Goal: Navigation & Orientation: Find specific page/section

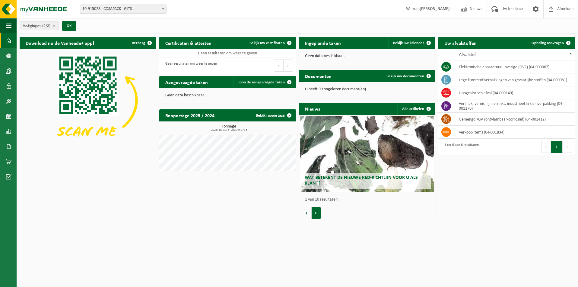
click at [318, 213] on button "Volgende" at bounding box center [316, 213] width 9 height 12
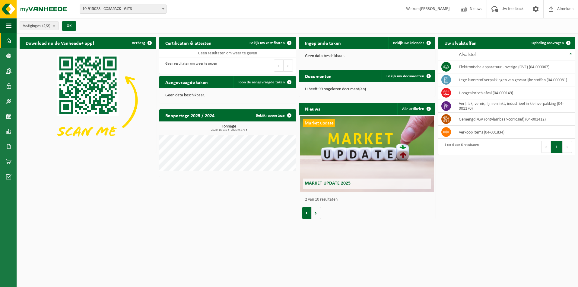
click at [304, 213] on button "Vorige" at bounding box center [307, 213] width 10 height 12
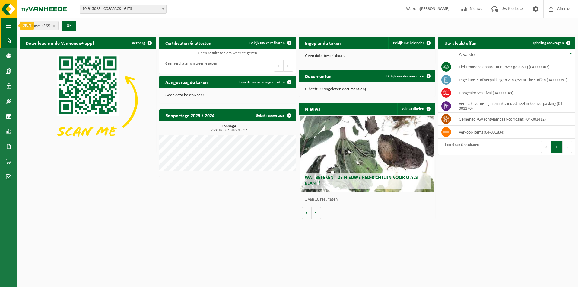
click at [9, 24] on span "button" at bounding box center [8, 25] width 5 height 15
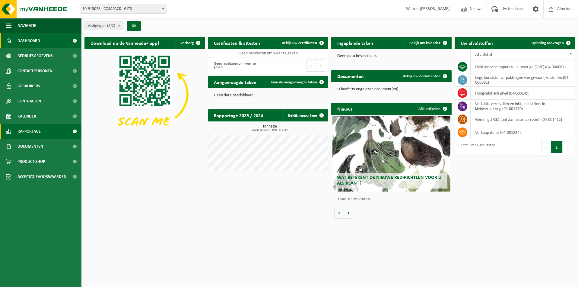
click at [37, 133] on span "Rapportage" at bounding box center [28, 131] width 23 height 15
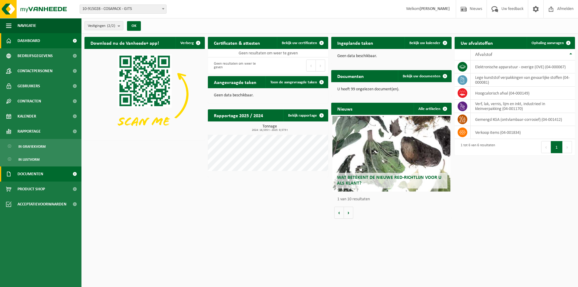
click at [40, 177] on span "Documenten" at bounding box center [30, 173] width 26 height 15
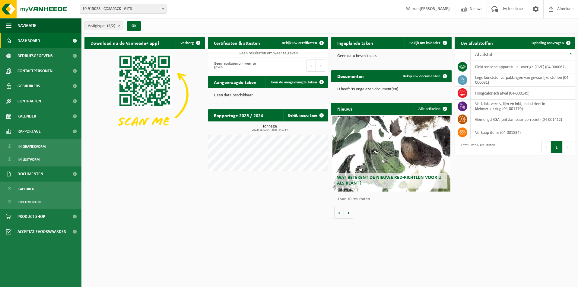
click at [27, 41] on span "Dashboard" at bounding box center [28, 40] width 23 height 15
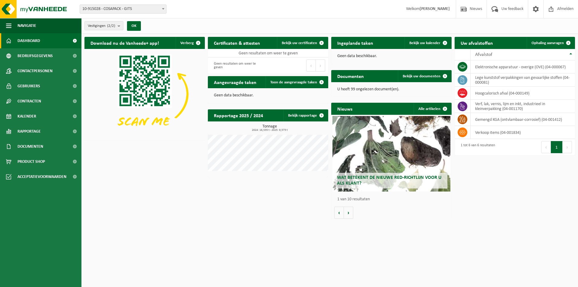
click at [72, 39] on span at bounding box center [75, 40] width 14 height 15
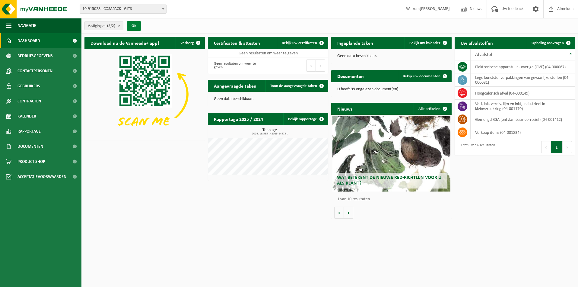
click at [134, 27] on button "OK" at bounding box center [134, 26] width 14 height 10
click at [119, 25] on b "submit" at bounding box center [120, 25] width 5 height 8
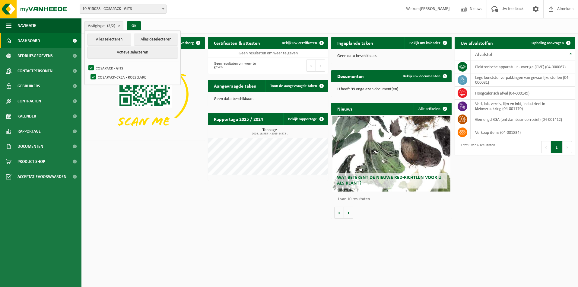
click at [110, 156] on div "Download nu de Vanheede+ app! Verberg Certificaten & attesten Bekijk uw certifi…" at bounding box center [329, 128] width 493 height 188
